Goal: Information Seeking & Learning: Learn about a topic

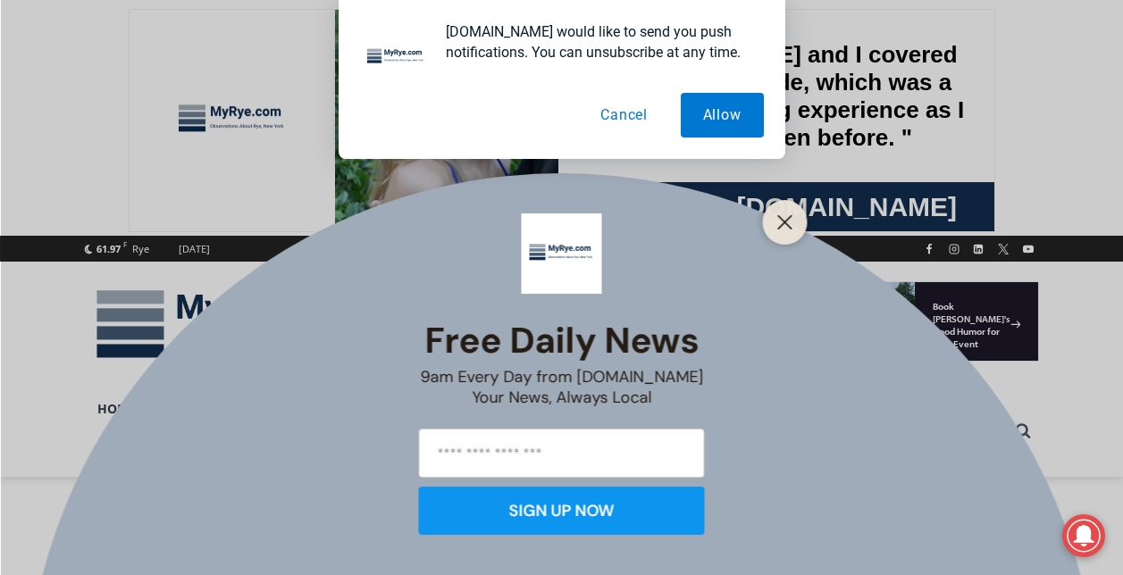
click at [625, 112] on button "Cancel" at bounding box center [624, 115] width 92 height 45
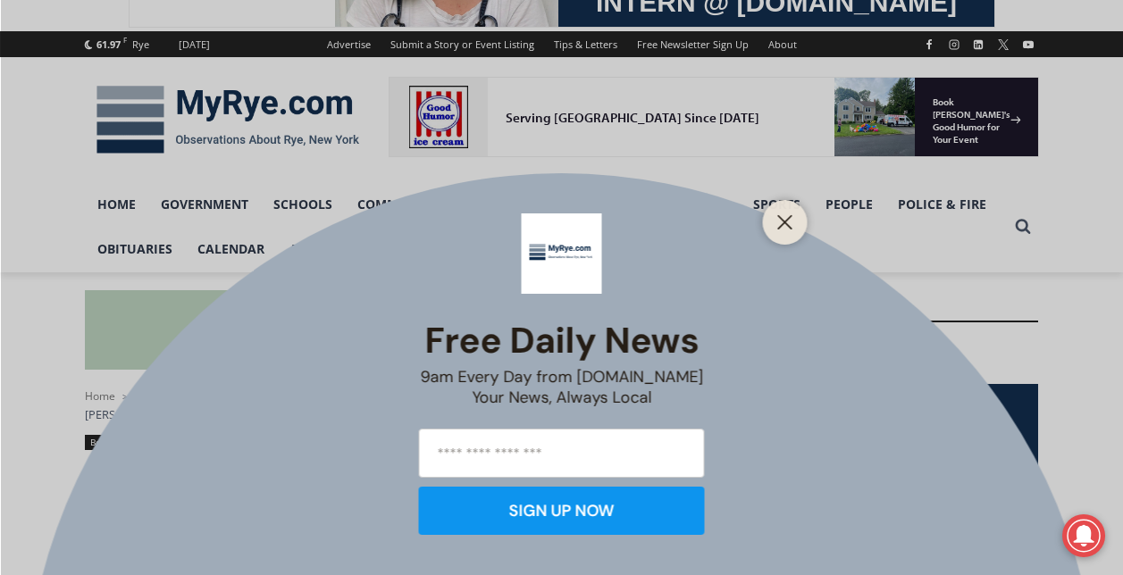
scroll to position [213, 0]
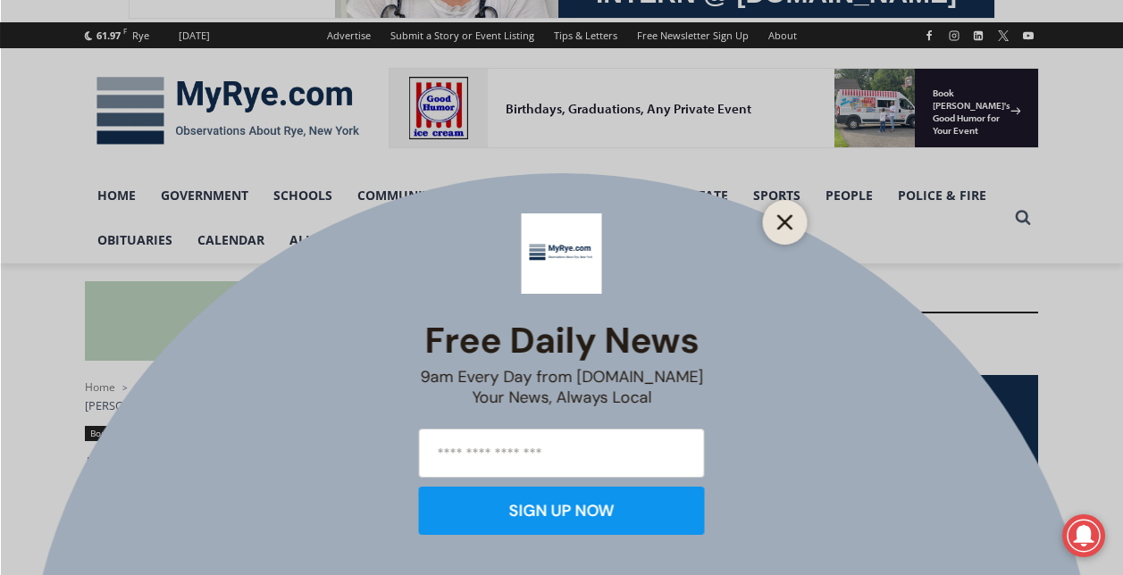
click at [792, 224] on icon "Close" at bounding box center [785, 222] width 16 height 16
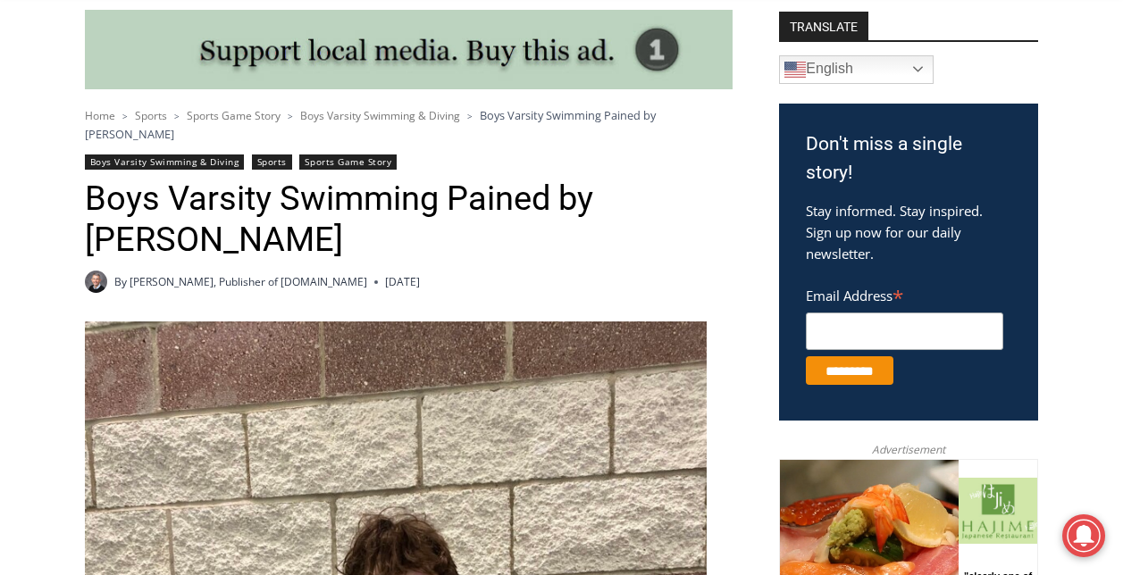
scroll to position [487, 0]
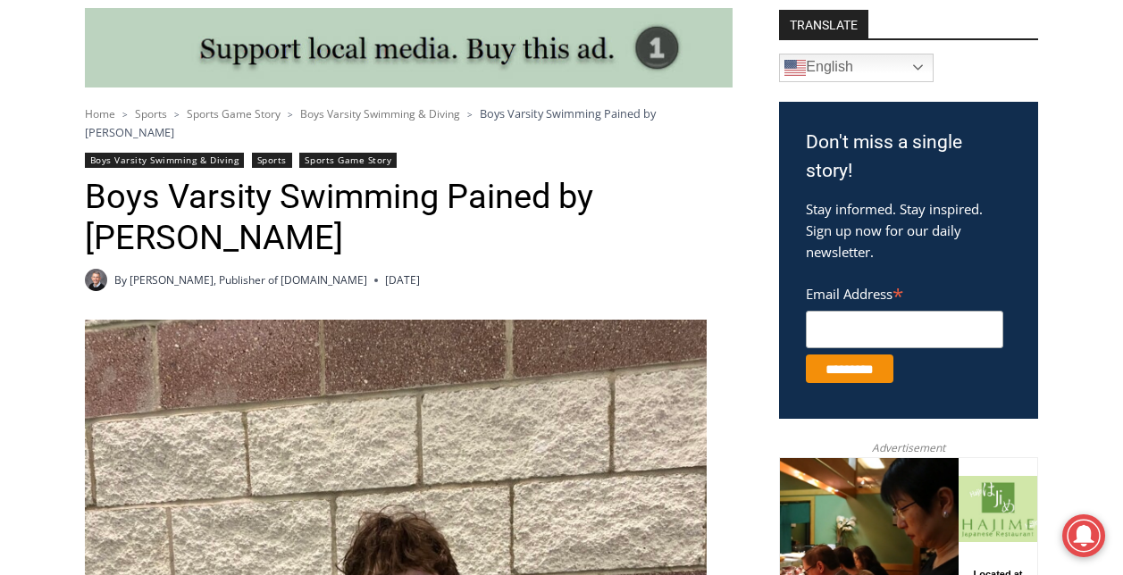
click at [204, 153] on link "Boys Varsity Swimming & Diving" at bounding box center [165, 160] width 160 height 15
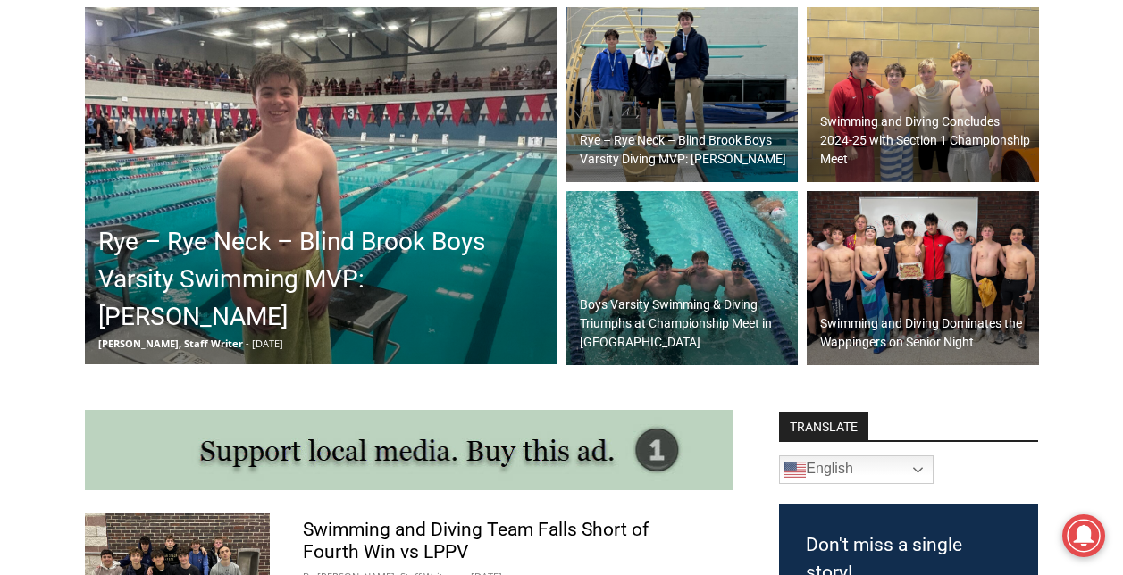
scroll to position [591, 0]
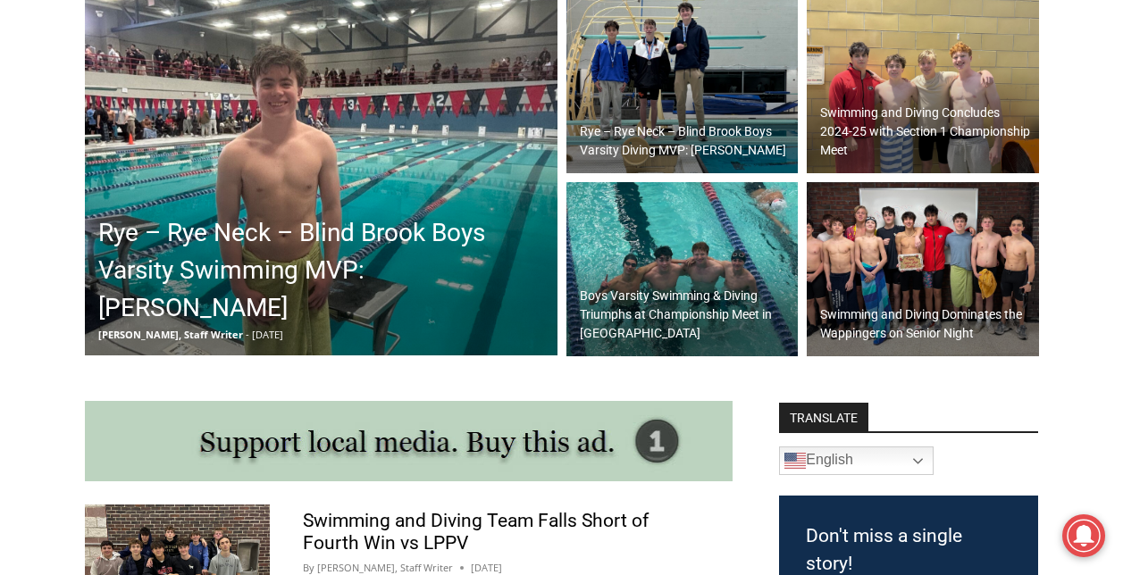
click at [933, 237] on img at bounding box center [923, 269] width 232 height 175
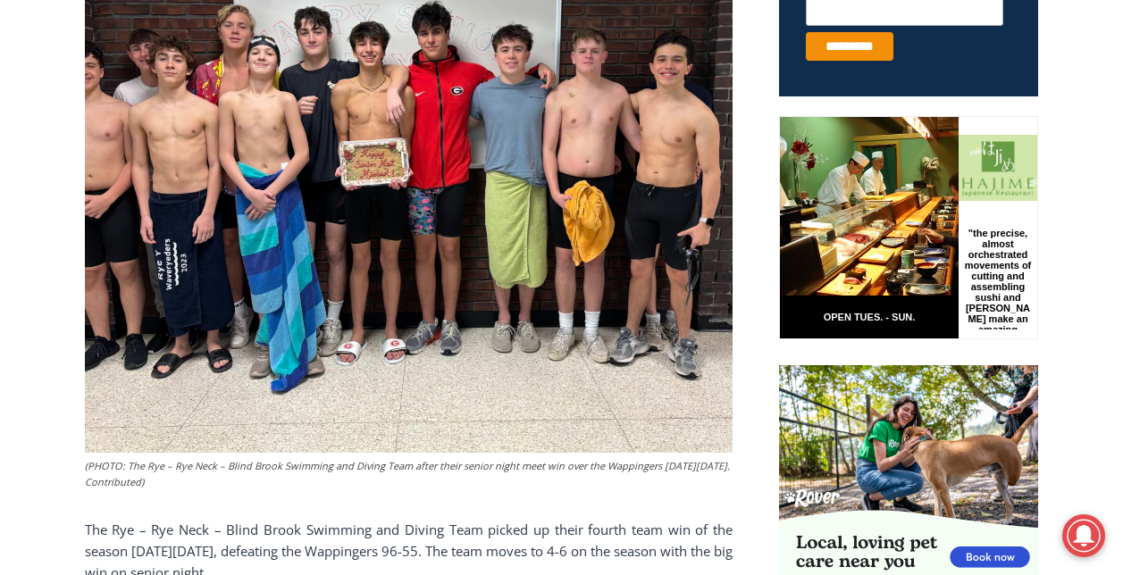
click at [304, 254] on img at bounding box center [409, 182] width 648 height 541
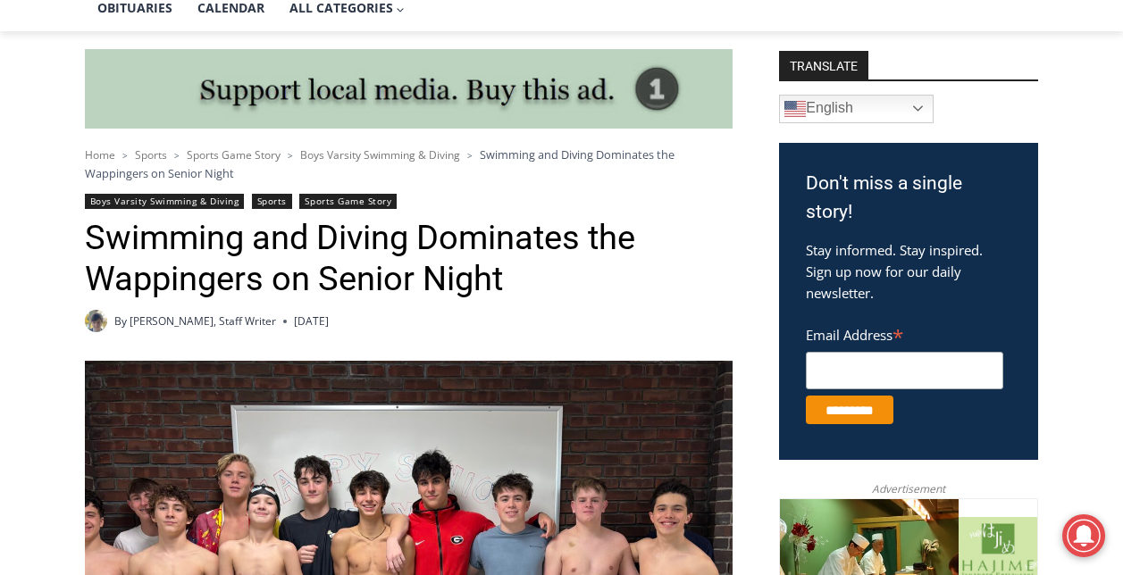
scroll to position [401, 0]
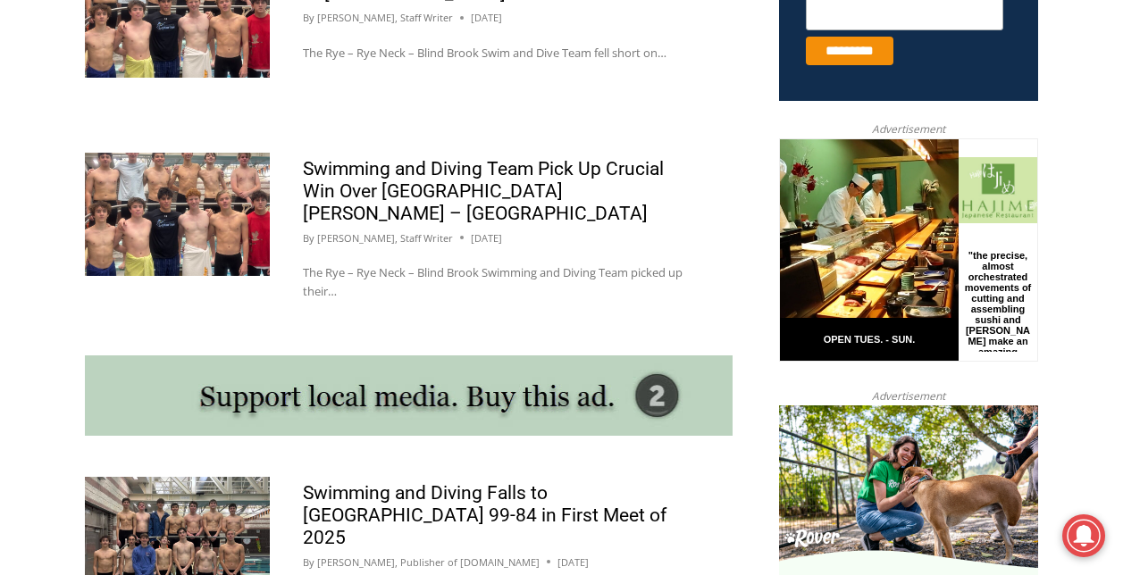
scroll to position [1352, 0]
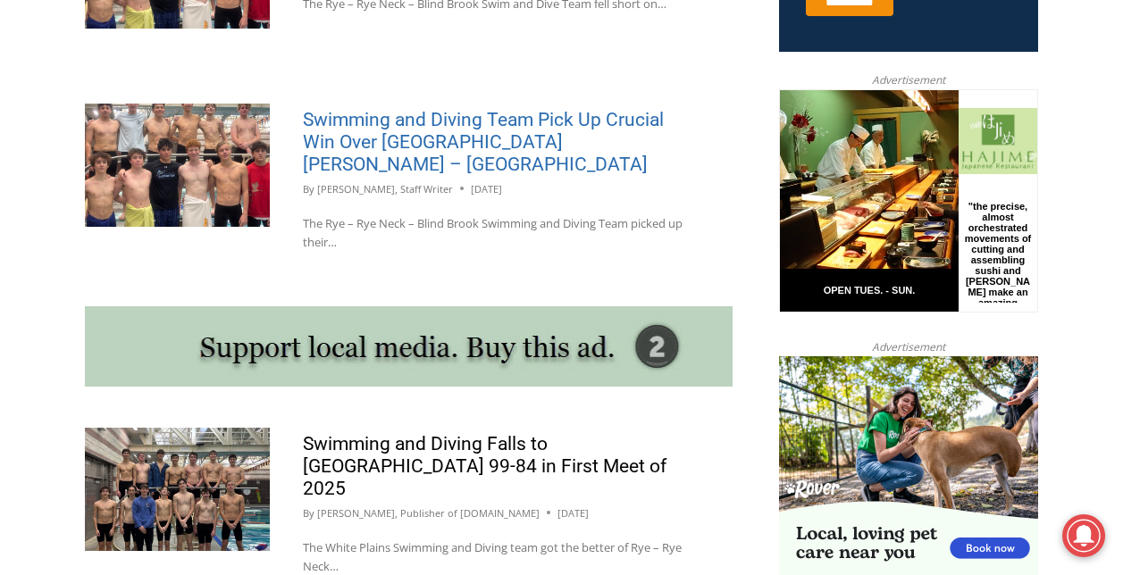
click at [457, 138] on link "Swimming and Diving Team Pick Up Crucial Win Over New Rochelle – Bronxville" at bounding box center [483, 142] width 361 height 66
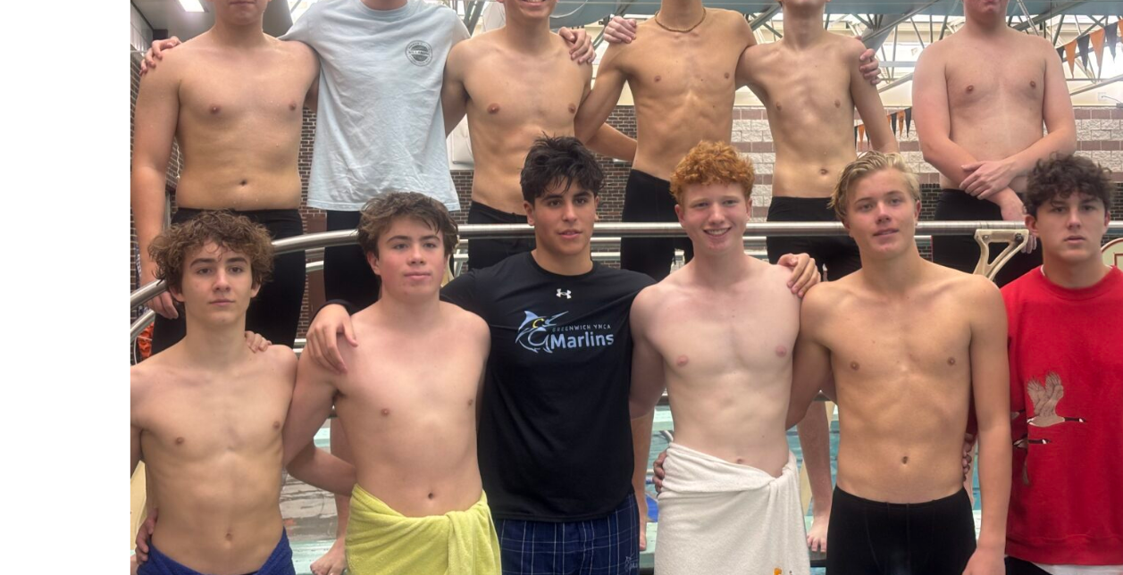
scroll to position [735, 0]
